Goal: Information Seeking & Learning: Compare options

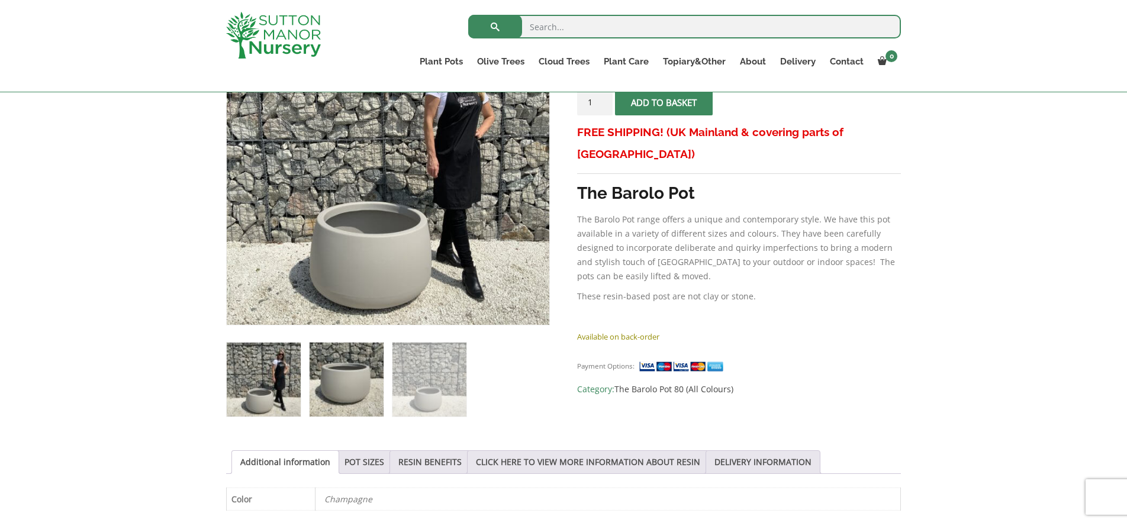
click at [338, 404] on img at bounding box center [347, 380] width 74 height 74
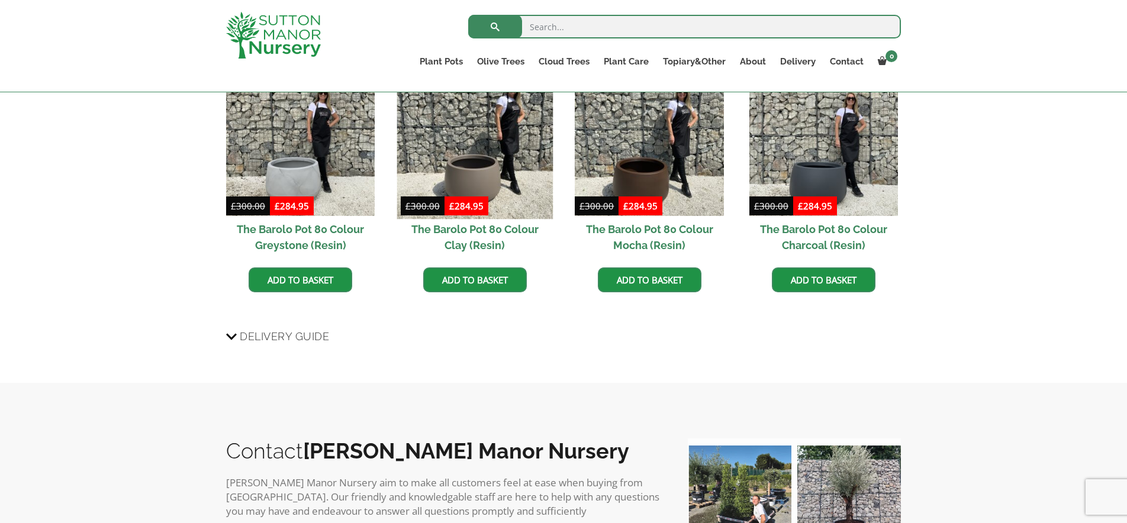
scroll to position [789, 0]
click at [474, 143] on img at bounding box center [475, 141] width 156 height 156
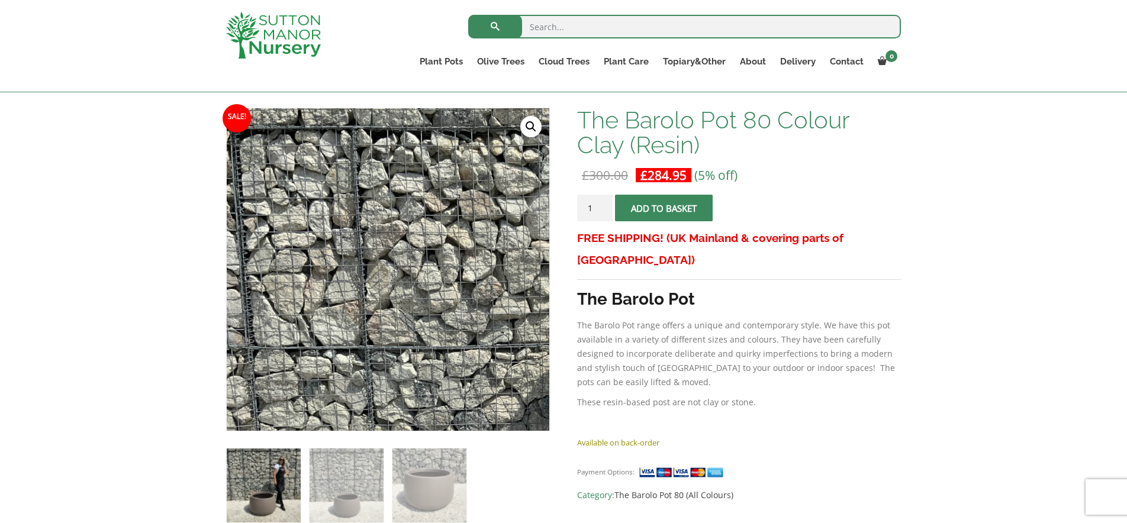
scroll to position [296, 0]
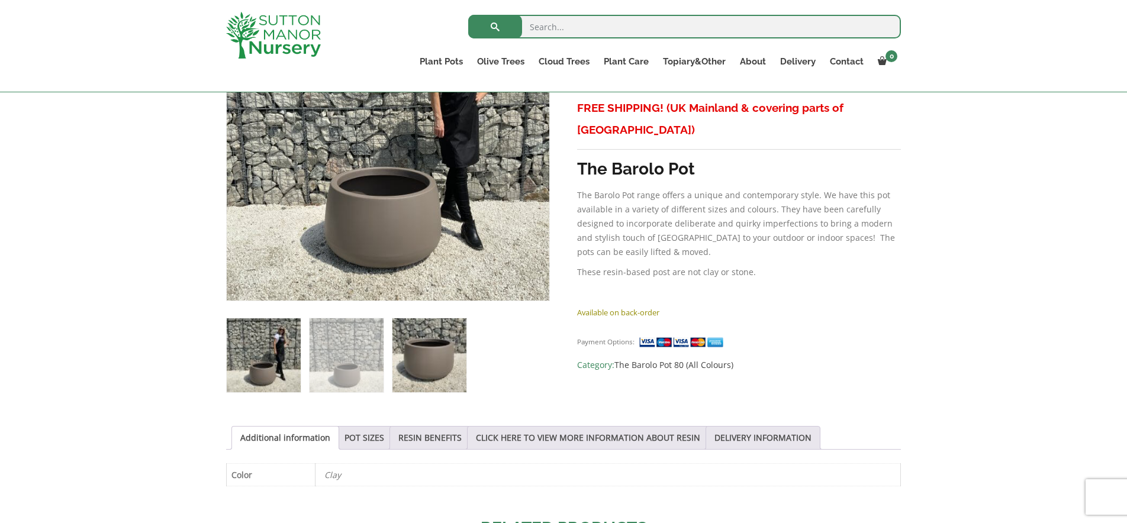
click at [413, 363] on img at bounding box center [430, 356] width 74 height 74
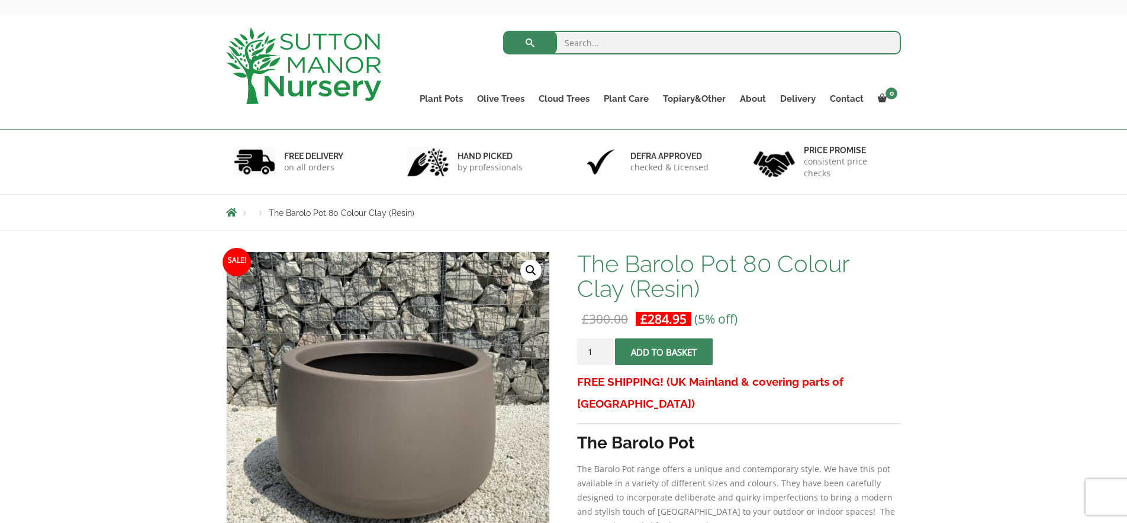
scroll to position [0, 0]
